Goal: Find contact information

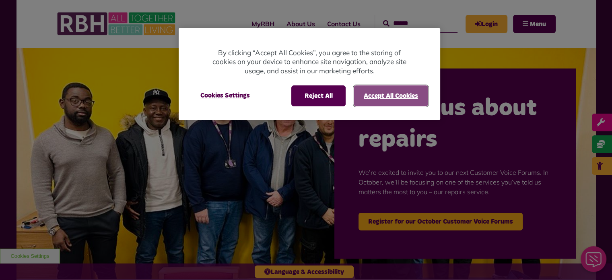
click at [375, 95] on button "Accept All Cookies" at bounding box center [391, 95] width 74 height 21
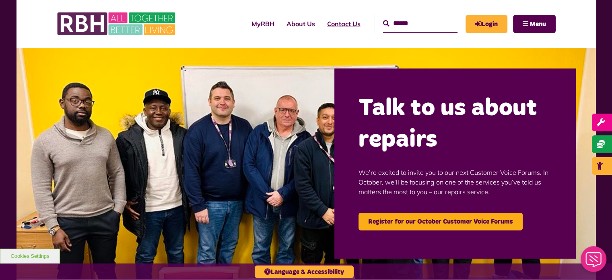
click at [328, 25] on link "Contact Us" at bounding box center [343, 24] width 45 height 22
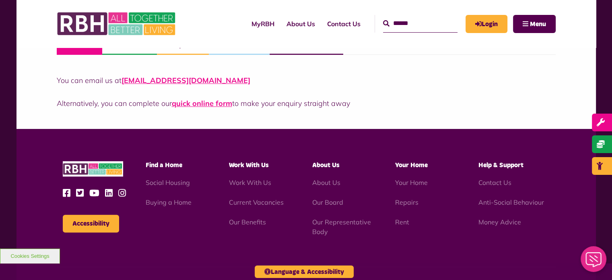
scroll to position [644, 0]
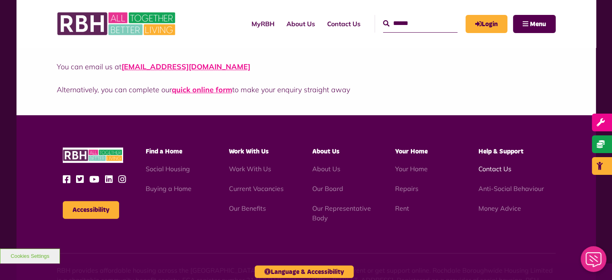
click at [501, 168] on link "Contact Us" at bounding box center [494, 169] width 33 height 8
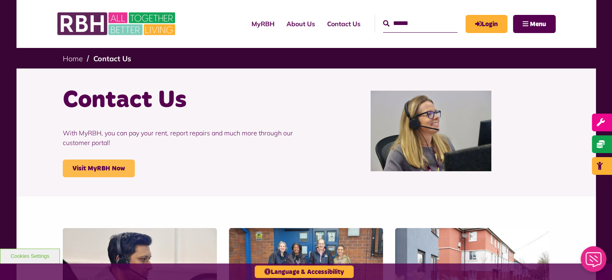
click at [101, 169] on link "Visit MyRBH Now" at bounding box center [99, 168] width 72 height 18
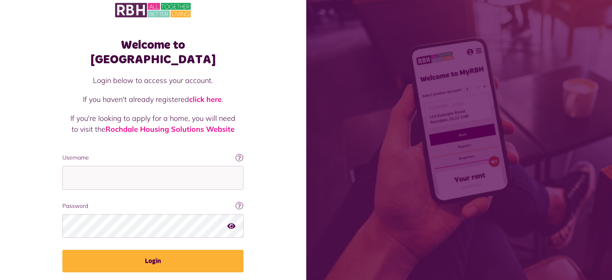
scroll to position [29, 0]
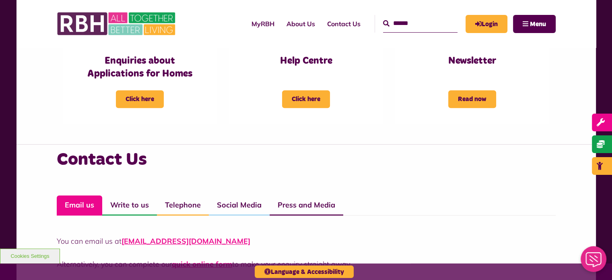
scroll to position [362, 0]
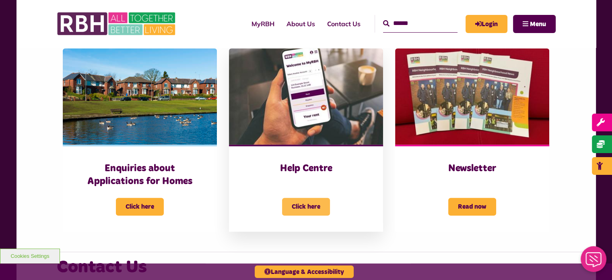
click at [308, 210] on span "Click here" at bounding box center [306, 206] width 48 height 18
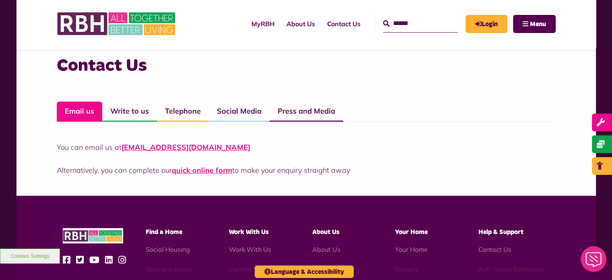
scroll to position [717, 0]
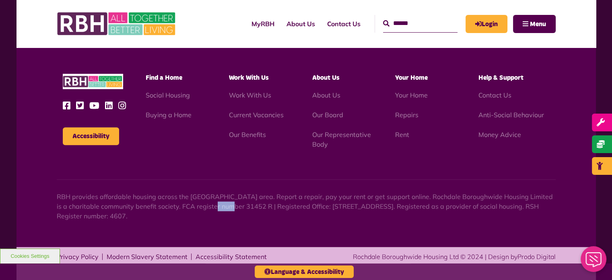
drag, startPoint x: 199, startPoint y: 206, endPoint x: 217, endPoint y: 204, distance: 17.8
click at [217, 204] on p "RBH provides affordable housing across the [GEOGRAPHIC_DATA] area. Report a rep…" at bounding box center [306, 205] width 499 height 29
copy p "31452"
click at [194, 226] on div "Accessibility Find a Home" at bounding box center [305, 143] width 579 height 205
drag, startPoint x: 172, startPoint y: 217, endPoint x: 227, endPoint y: 212, distance: 55.7
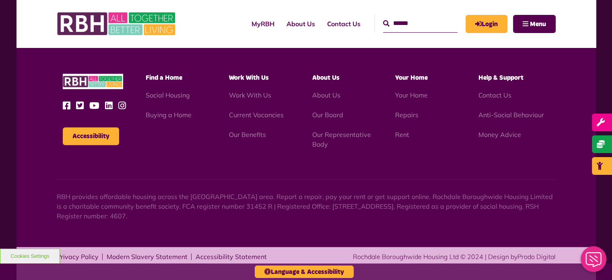
click at [183, 217] on p "RBH provides affordable housing across the [GEOGRAPHIC_DATA] area. Report a rep…" at bounding box center [306, 205] width 499 height 29
click at [227, 212] on p "RBH provides affordable housing across the [GEOGRAPHIC_DATA] area. Report a rep…" at bounding box center [306, 205] width 499 height 29
drag, startPoint x: 171, startPoint y: 217, endPoint x: 183, endPoint y: 217, distance: 12.9
click at [183, 217] on p "RBH provides affordable housing across the [GEOGRAPHIC_DATA] area. Report a rep…" at bounding box center [306, 205] width 499 height 29
copy p "4607"
